Goal: Transaction & Acquisition: Obtain resource

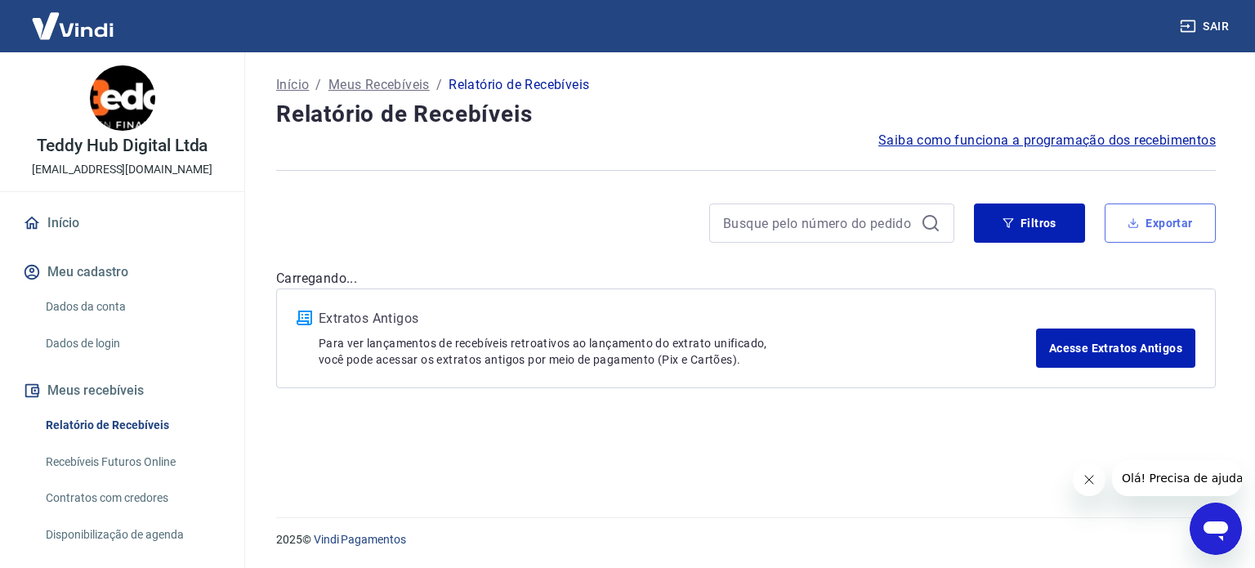
click at [1148, 221] on button "Exportar" at bounding box center [1160, 222] width 111 height 39
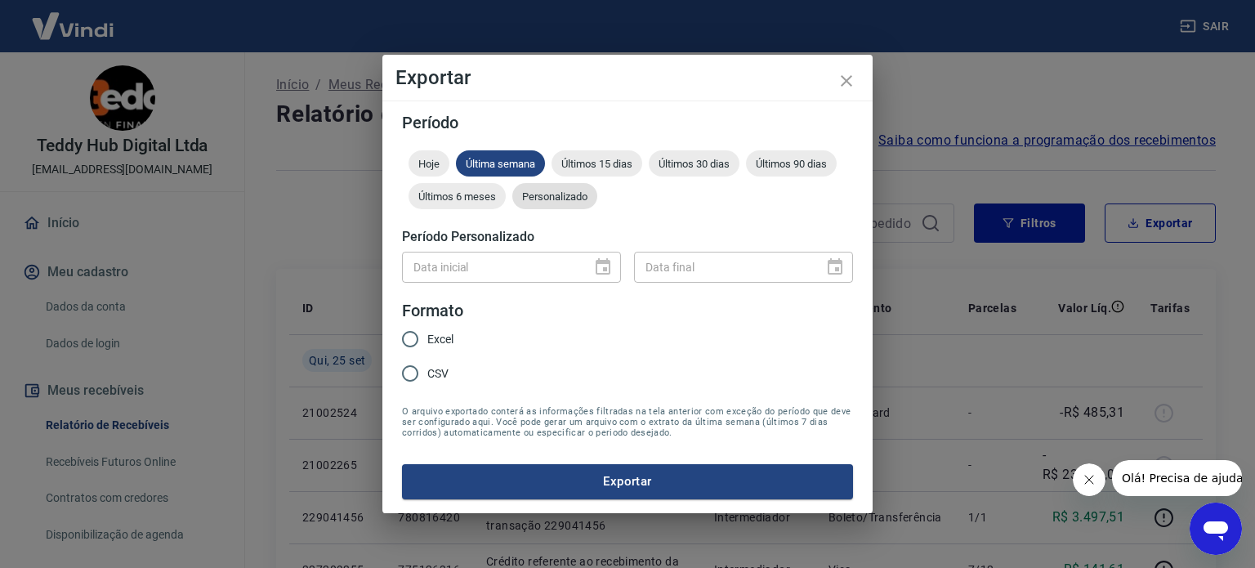
click at [563, 190] on span "Personalizado" at bounding box center [554, 196] width 85 height 12
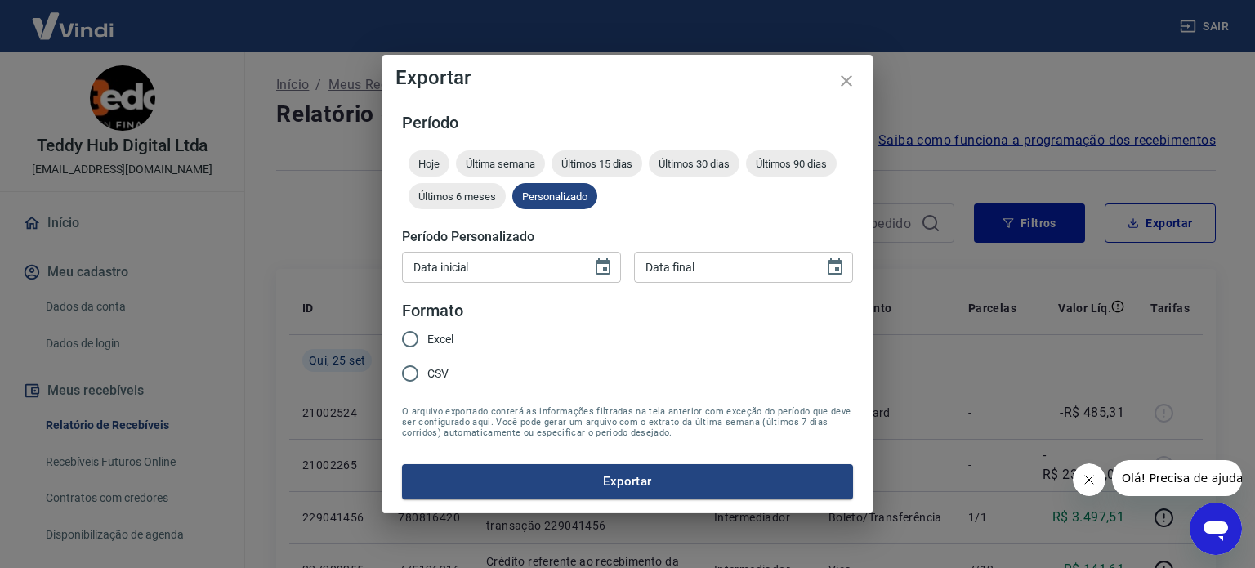
click at [527, 283] on div "Data inicial Data inicial Data final Data final" at bounding box center [627, 265] width 451 height 40
click at [531, 273] on input "DD/MM/YYYY" at bounding box center [491, 267] width 178 height 30
type input "23/09/2025"
type input "24/09/2025"
click at [421, 346] on input "Excel" at bounding box center [410, 339] width 34 height 34
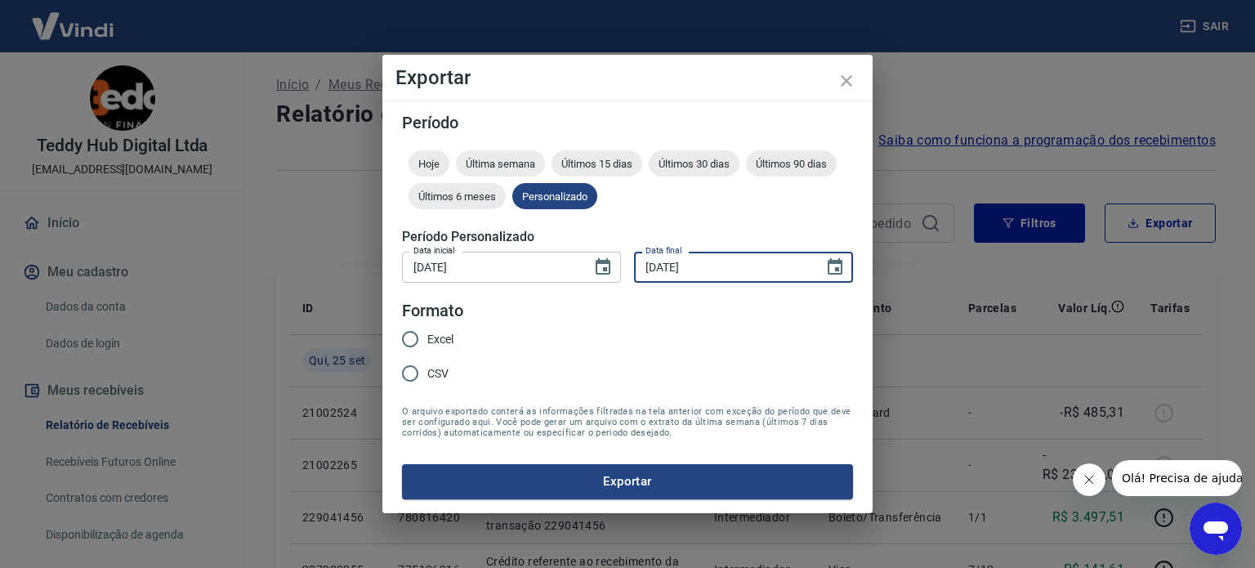
radio input "true"
click at [681, 488] on button "Exportar" at bounding box center [627, 481] width 451 height 34
